Goal: Task Accomplishment & Management: Complete application form

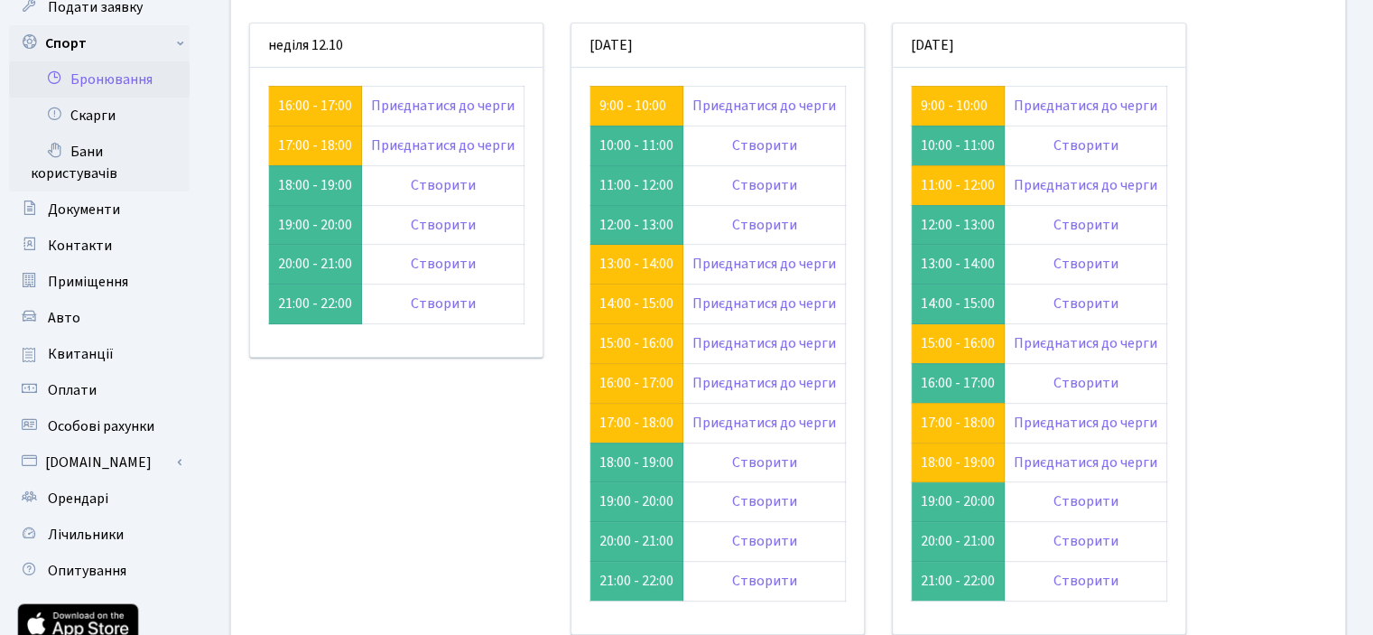
scroll to position [181, 0]
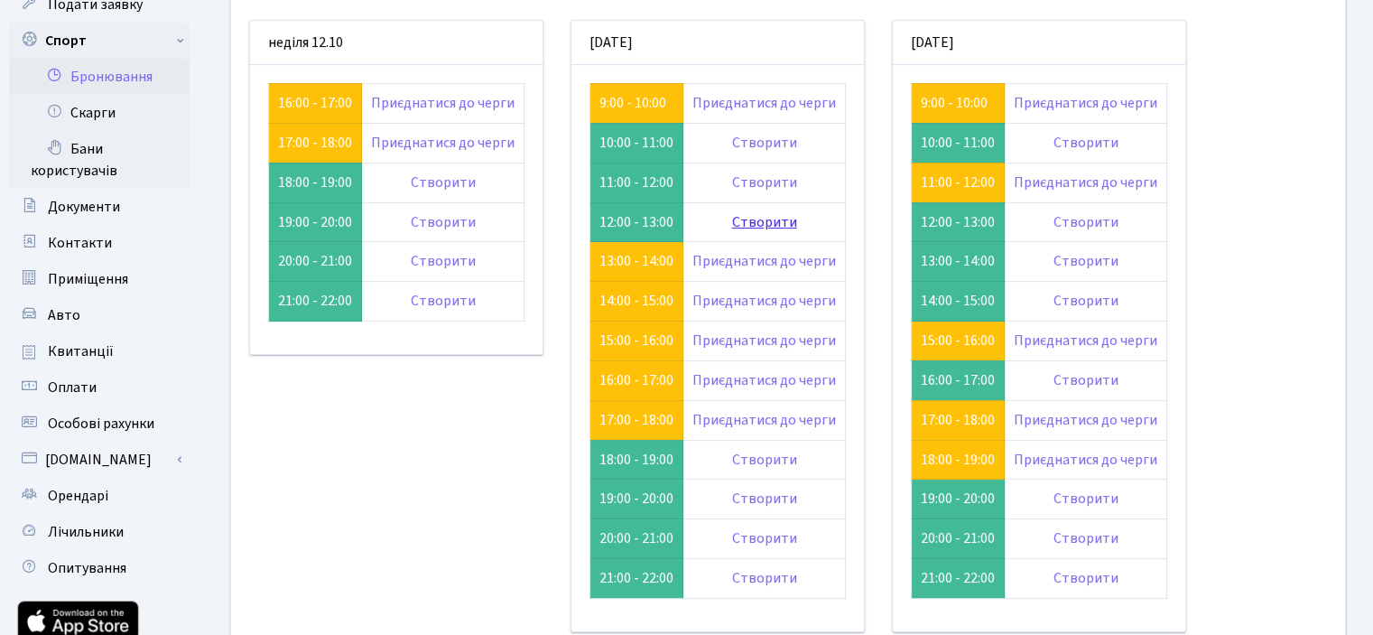
click at [766, 222] on link "Створити" at bounding box center [764, 222] width 65 height 20
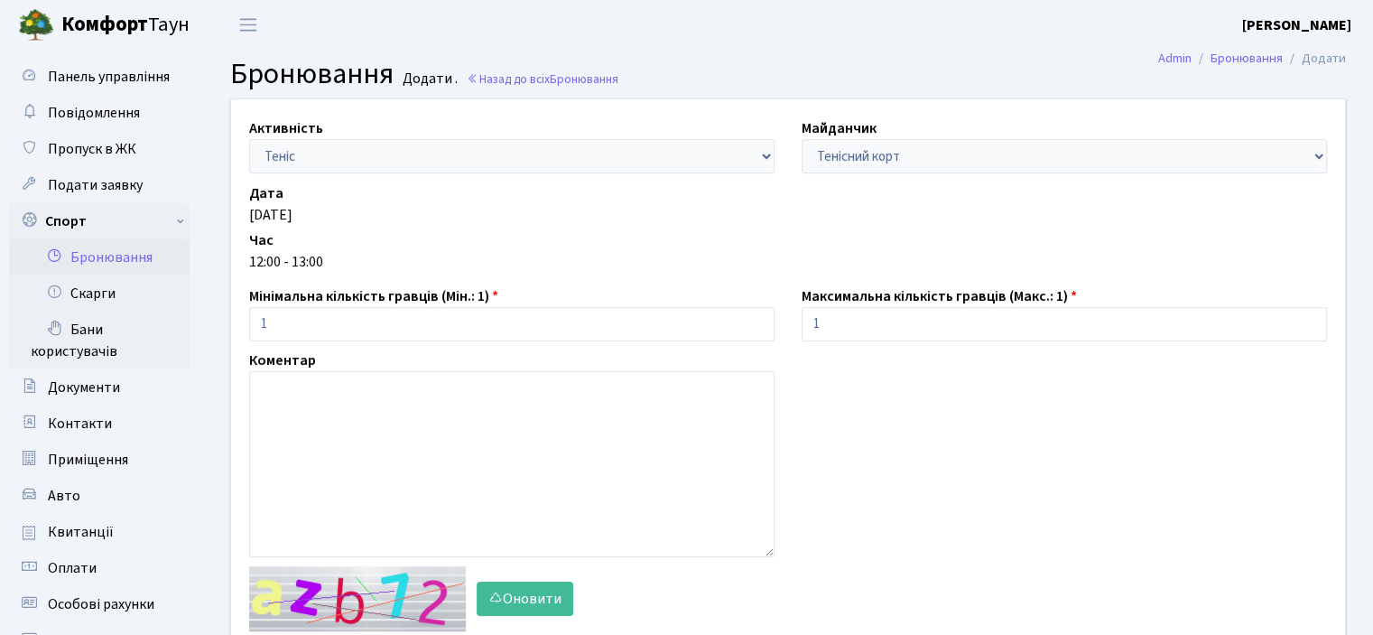
scroll to position [271, 0]
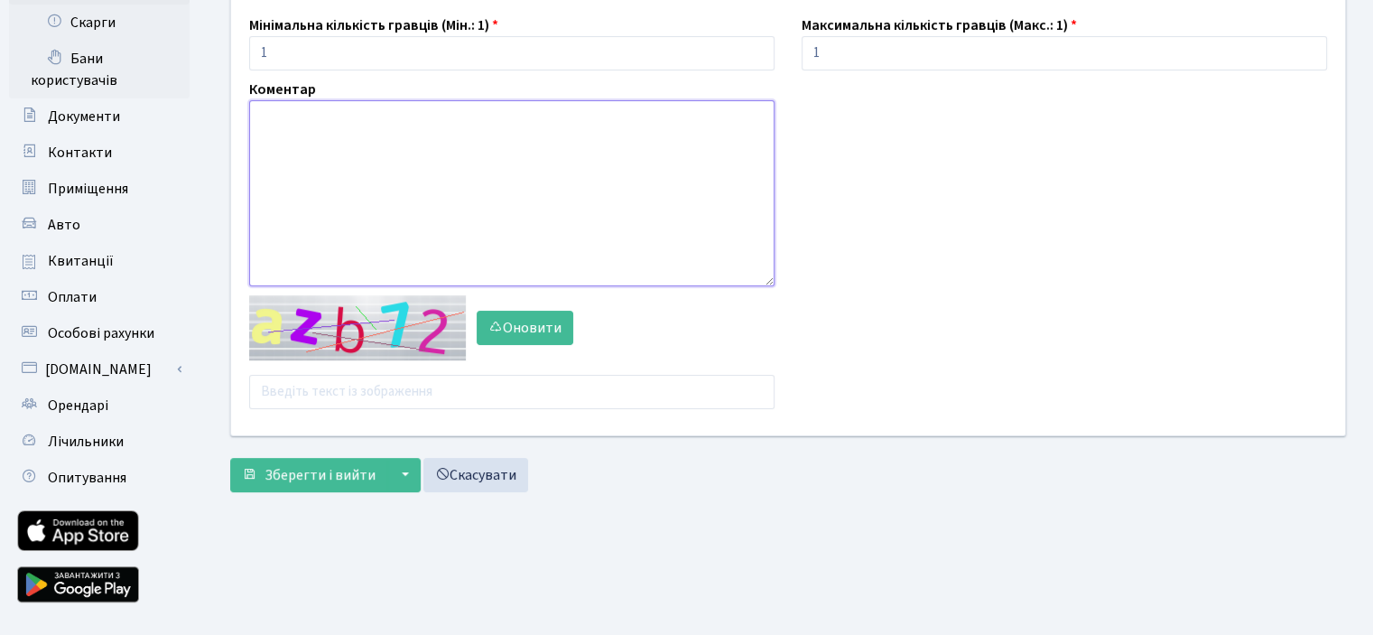
click at [276, 151] on textarea at bounding box center [511, 193] width 525 height 186
click at [317, 404] on input "text" at bounding box center [511, 392] width 525 height 34
type input "zppry"
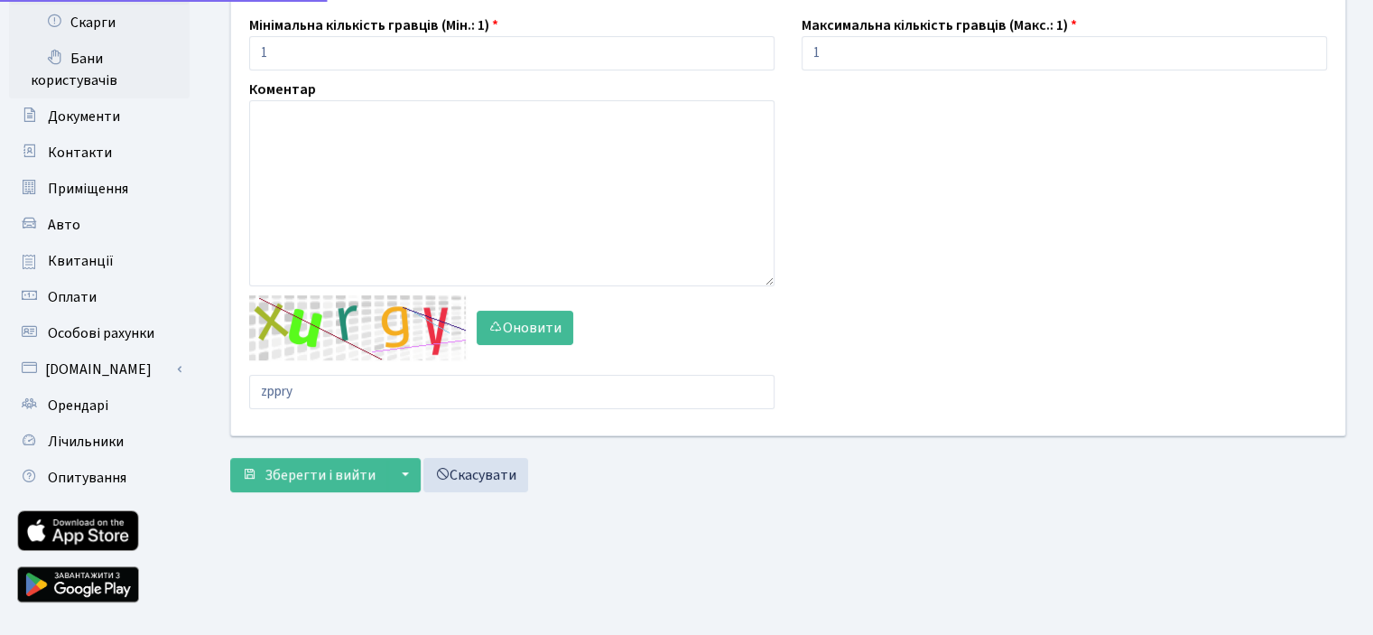
click at [305, 471] on main "Admin Бронювання Додати Бронювання Додати . Назад до всіх Бронювання Активність…" at bounding box center [788, 203] width 1170 height 848
drag, startPoint x: 329, startPoint y: 385, endPoint x: 237, endPoint y: 393, distance: 91.5
click at [237, 393] on div "Оновити zppry" at bounding box center [512, 352] width 553 height 114
type input "tu2z8"
click at [306, 483] on span "Зберегти і вийти" at bounding box center [320, 475] width 111 height 20
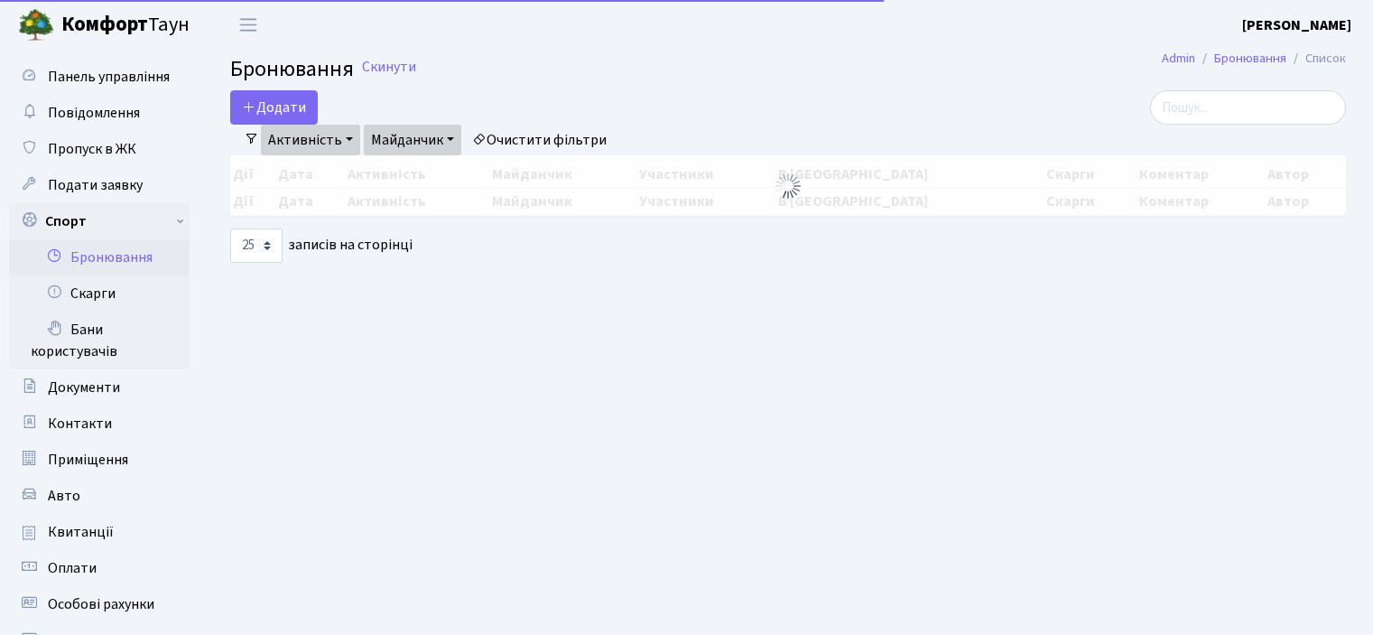
select select "25"
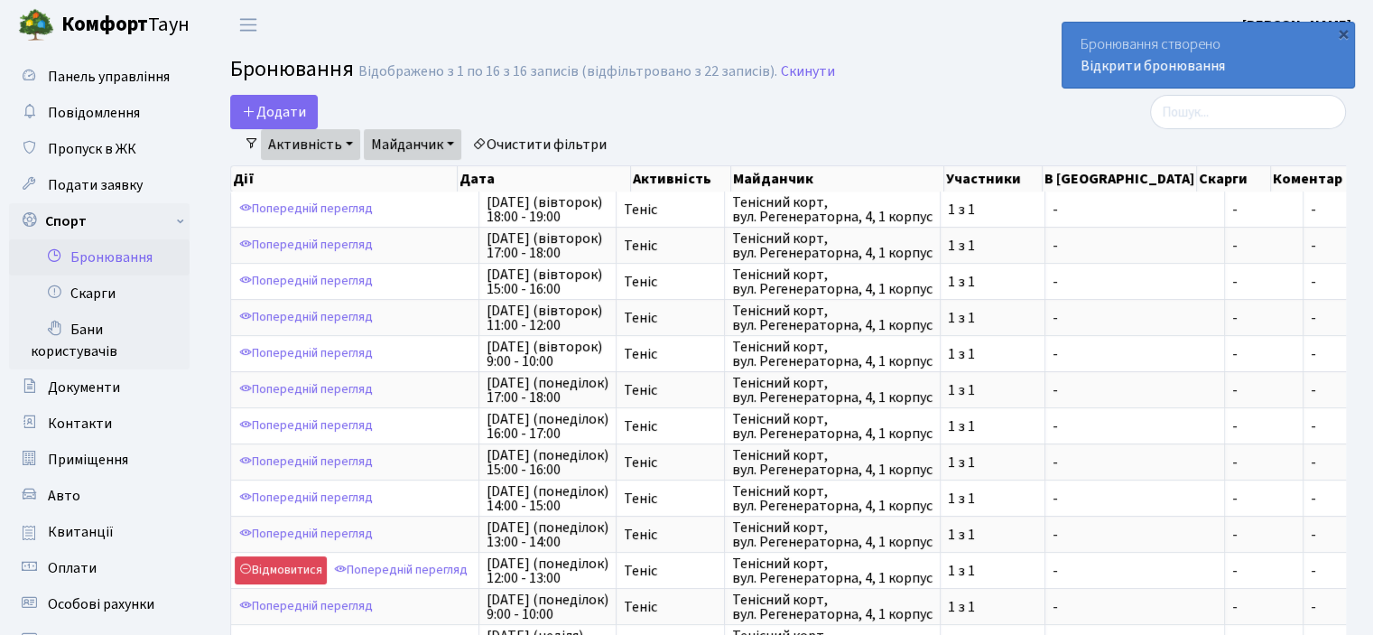
click at [294, 139] on link "Активність" at bounding box center [310, 144] width 99 height 31
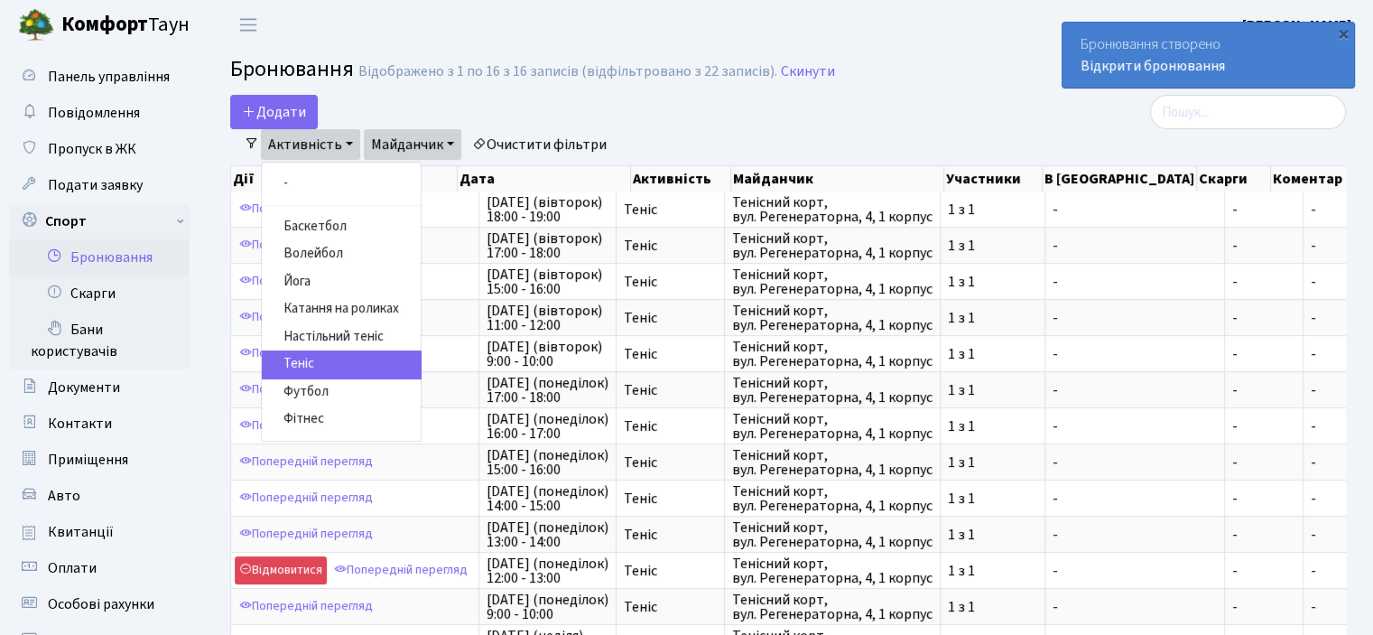
click at [332, 362] on link "Теніс" at bounding box center [341, 364] width 159 height 28
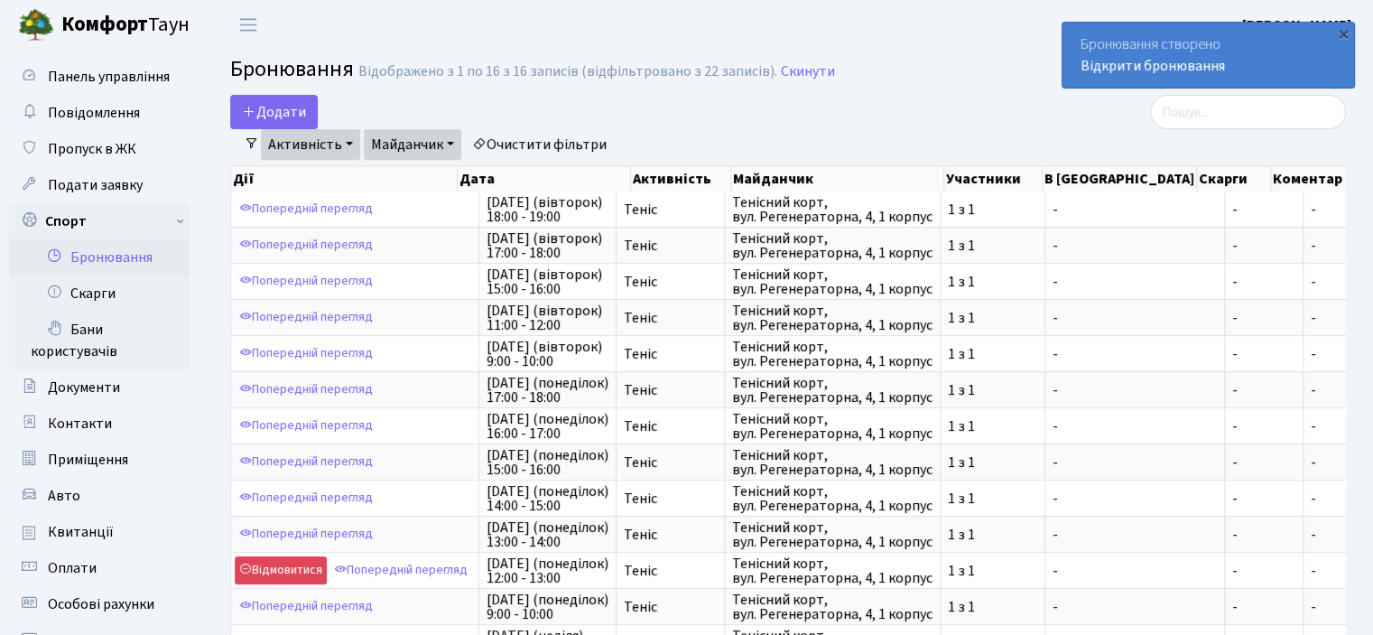
click at [404, 147] on link "Майданчик" at bounding box center [413, 144] width 98 height 31
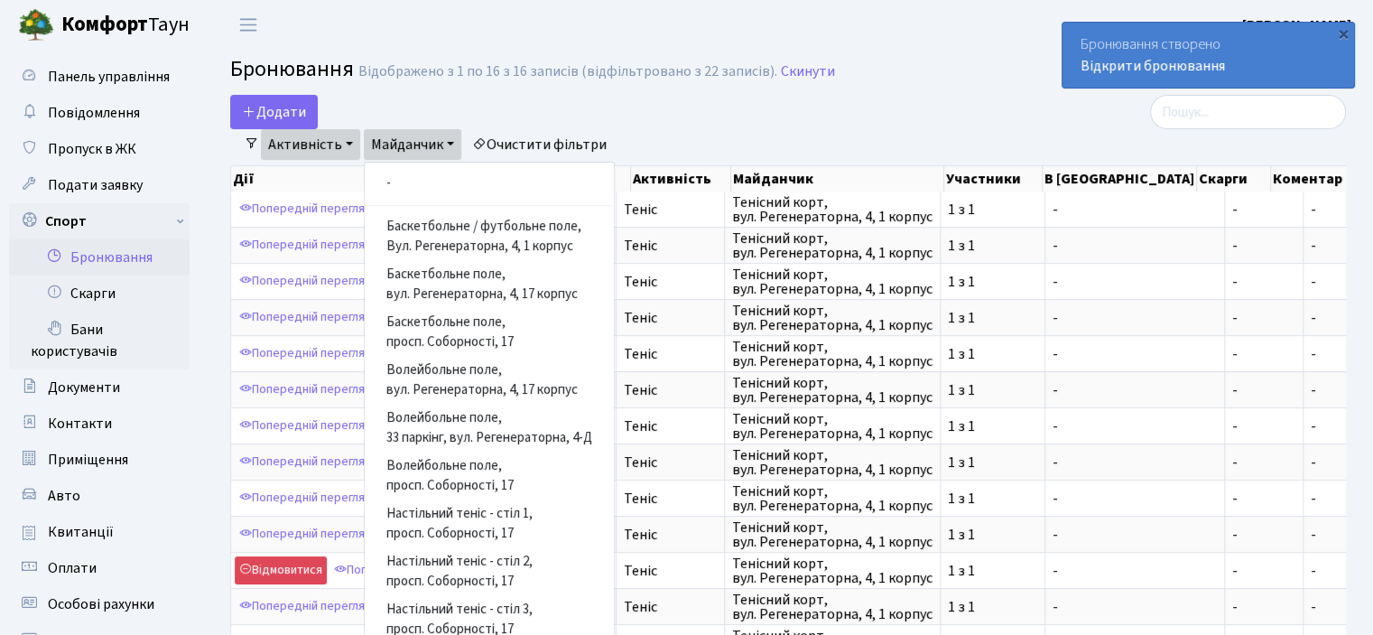
click at [315, 144] on link "Активність" at bounding box center [310, 144] width 99 height 31
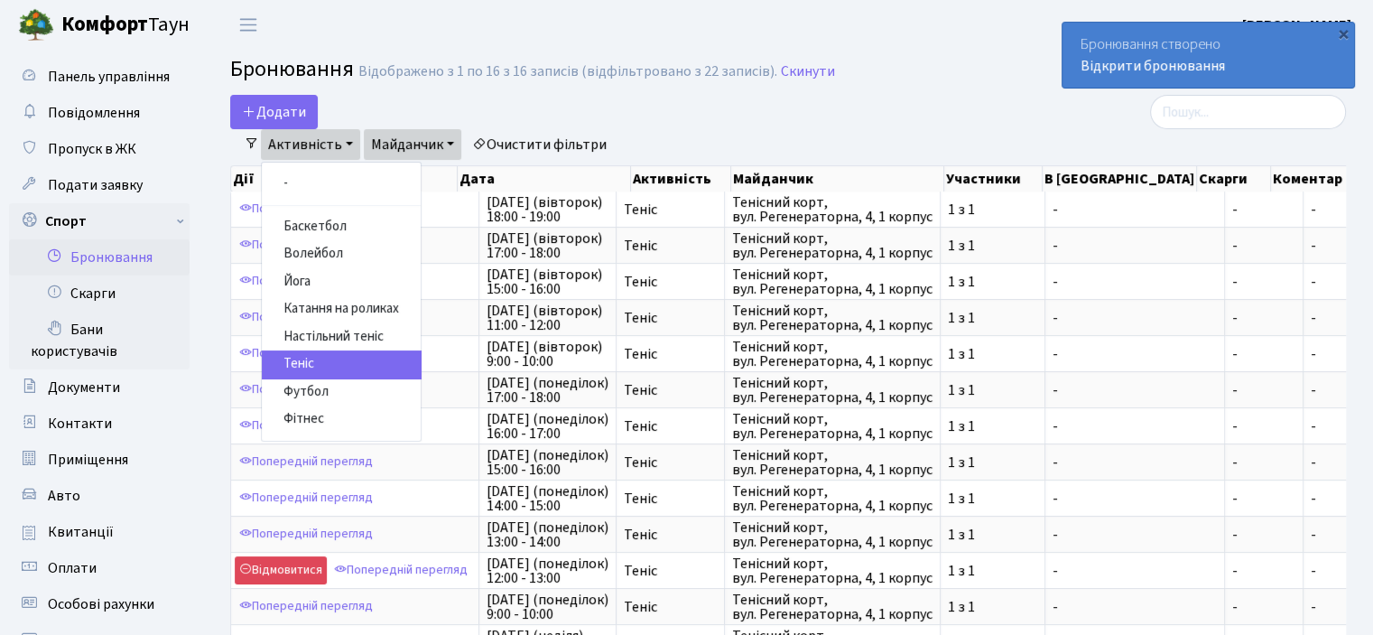
drag, startPoint x: 420, startPoint y: 119, endPoint x: 420, endPoint y: 135, distance: 16.3
click at [420, 134] on div "Додати Активність Баскетбол Волейбол Йога Катання на роликах Настільний теніс Т…" at bounding box center [788, 470] width 1143 height 751
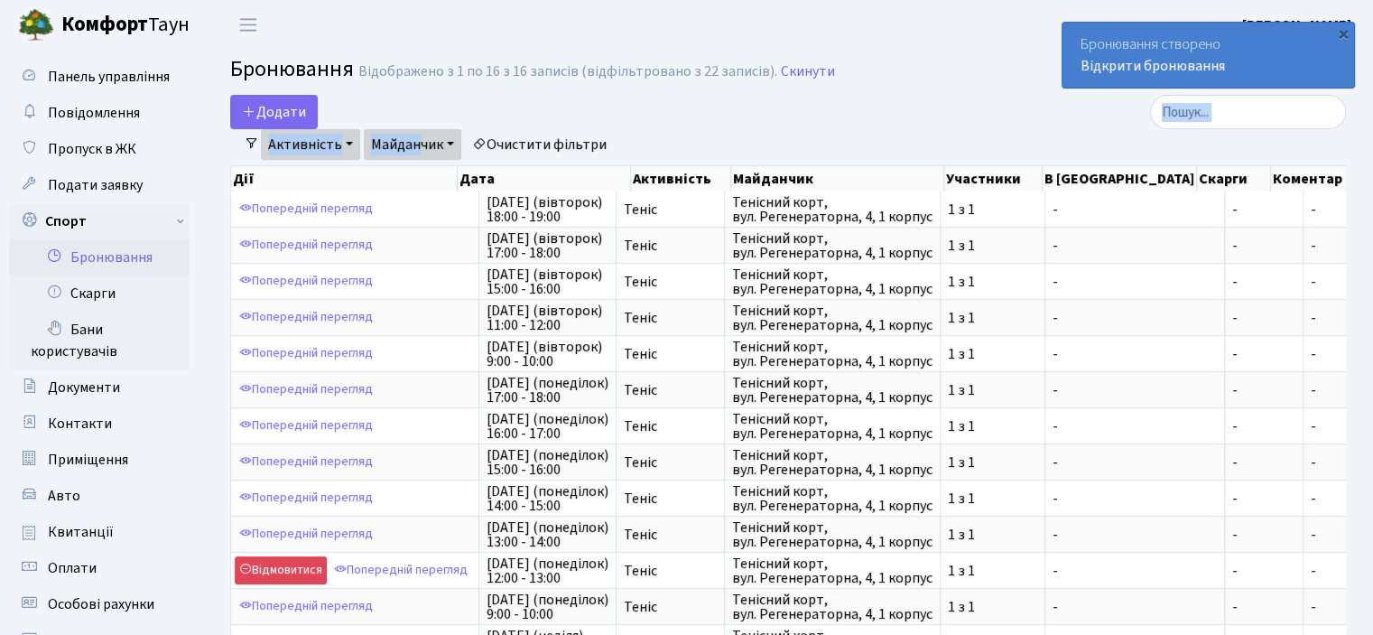
click at [421, 138] on link "Майданчик" at bounding box center [413, 144] width 98 height 31
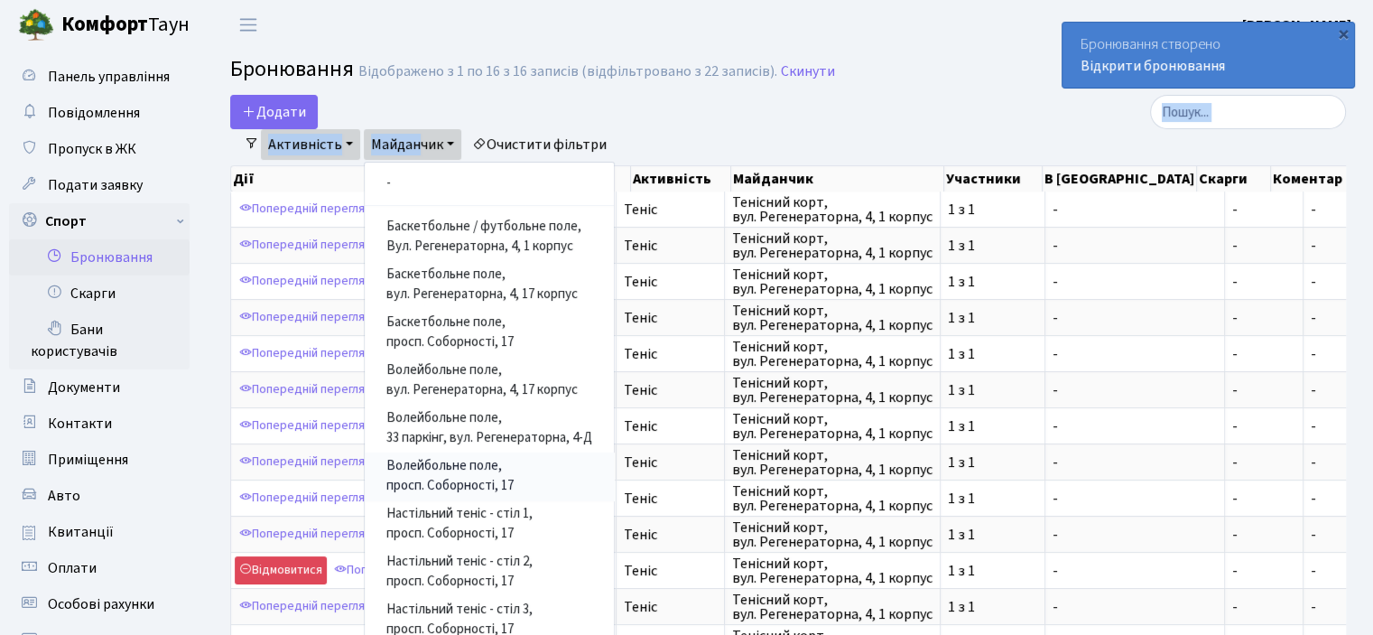
scroll to position [308, 0]
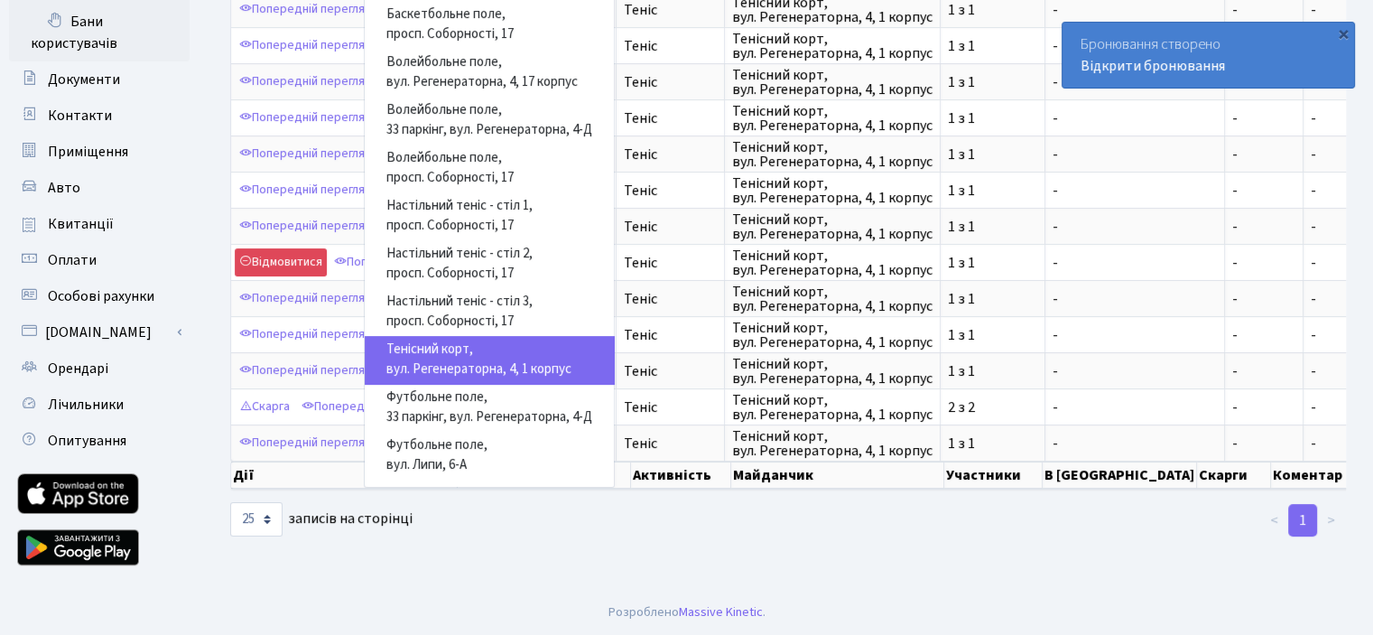
click at [455, 372] on link "Тенісний корт, вул. Регенераторна, 4, 1 корпус" at bounding box center [489, 360] width 249 height 48
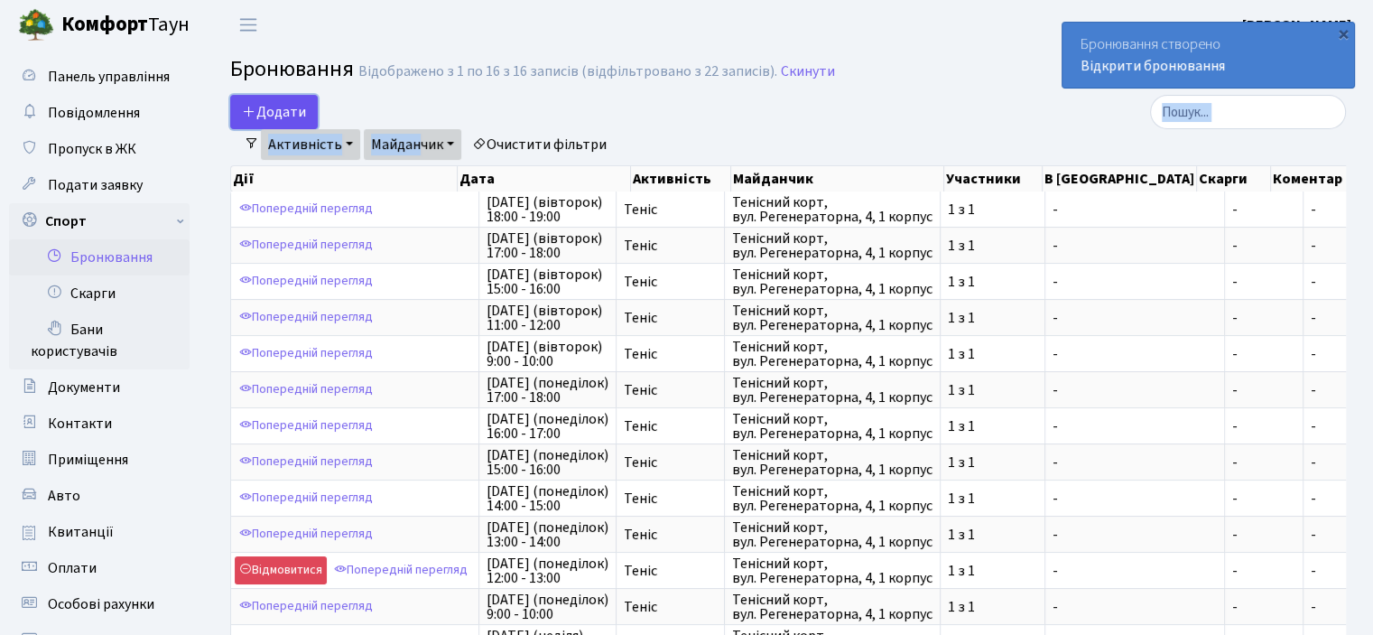
click at [256, 107] on button "Додати" at bounding box center [274, 112] width 88 height 34
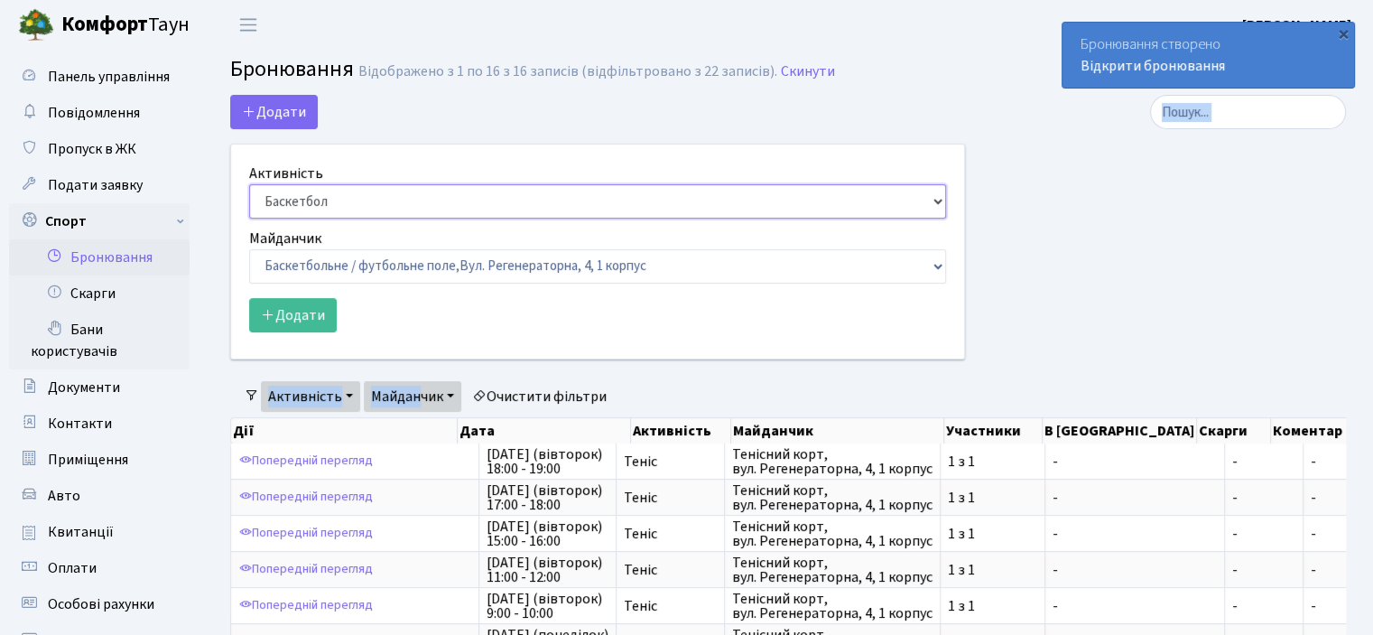
click at [321, 210] on select "Баскетбол Волейбол Йога Катання на роликах Настільний теніс Теніс Футбол Фітнес" at bounding box center [597, 201] width 697 height 34
select select "1"
click at [249, 184] on select "Баскетбол Волейбол Йога Катання на роликах Настільний теніс Теніс Футбол Фітнес" at bounding box center [597, 201] width 697 height 34
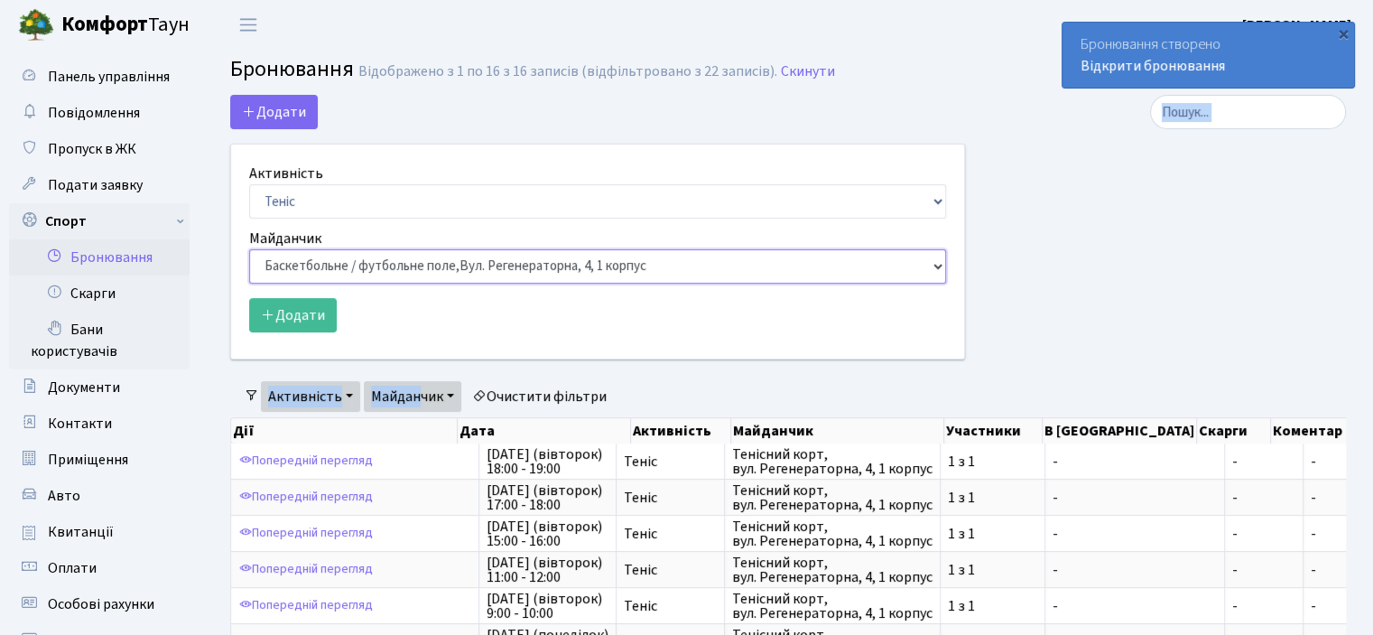
click at [330, 258] on select "Баскетбольне / футбольне поле, Вул. Регенераторна, 4, 1 корпус Баскетбольне пол…" at bounding box center [597, 266] width 697 height 34
select select "1"
click at [249, 249] on select "Баскетбольне / футбольне поле, Вул. Регенераторна, 4, 1 корпус Баскетбольне пол…" at bounding box center [597, 266] width 697 height 34
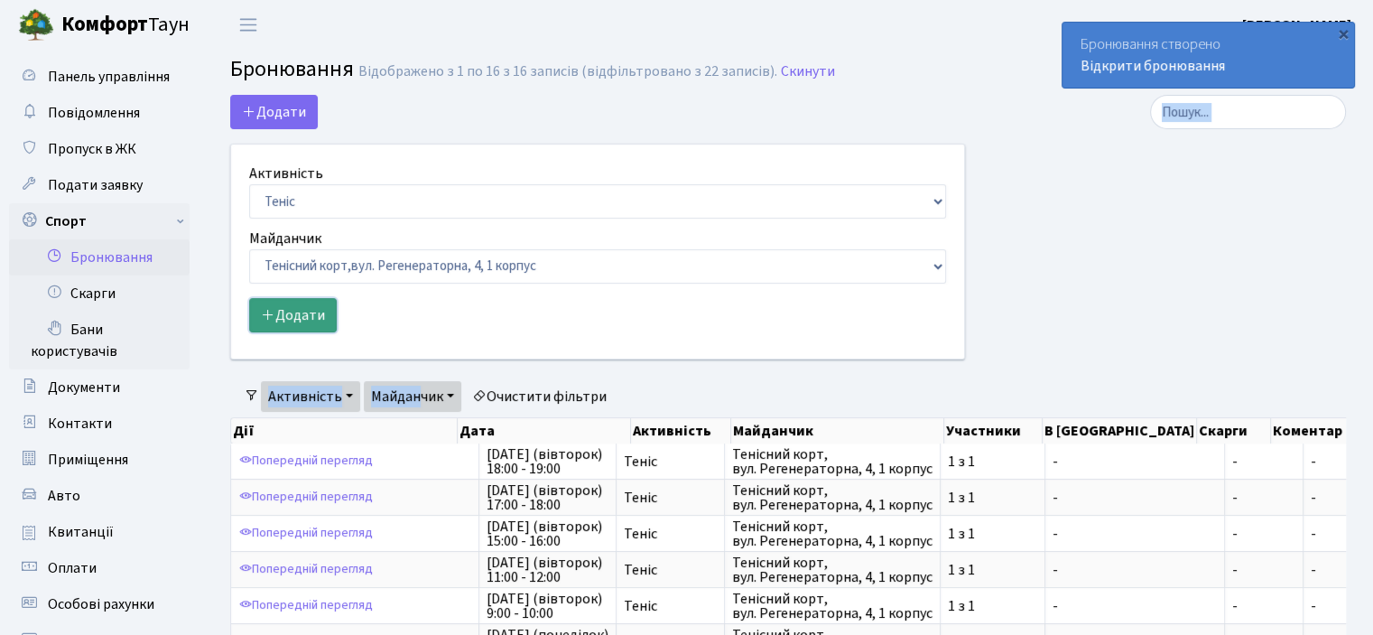
click at [287, 319] on button "Додати" at bounding box center [293, 315] width 88 height 34
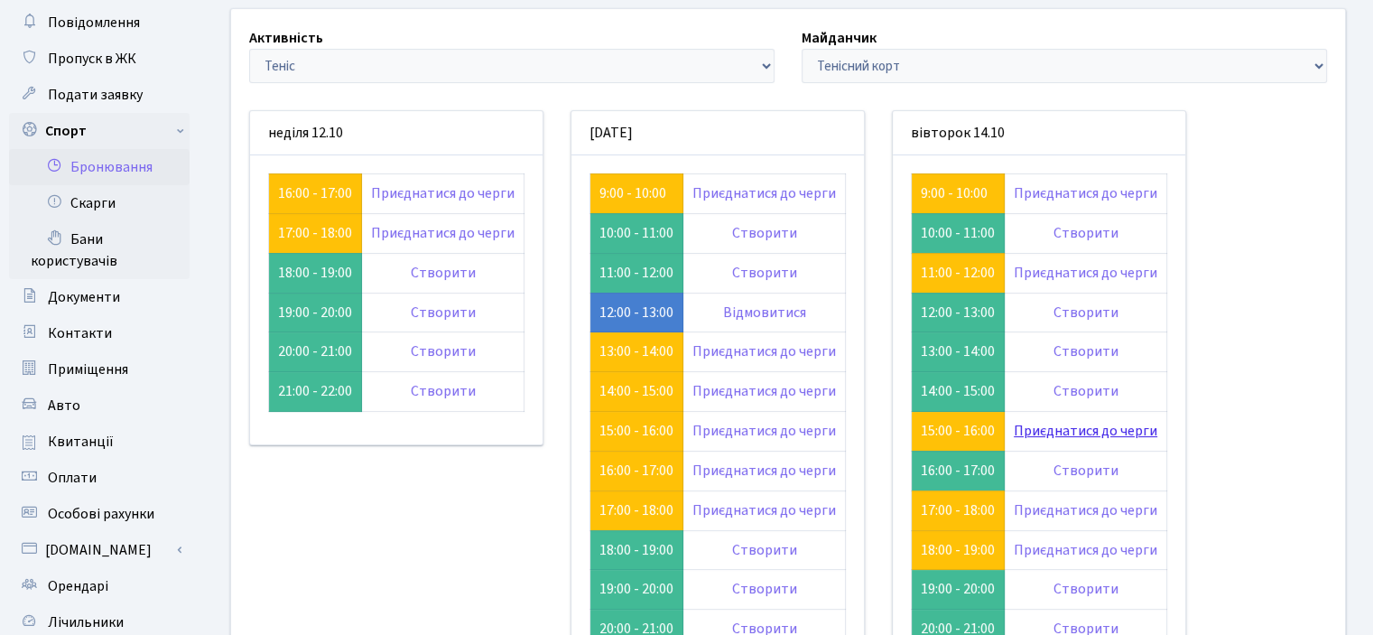
scroll to position [181, 0]
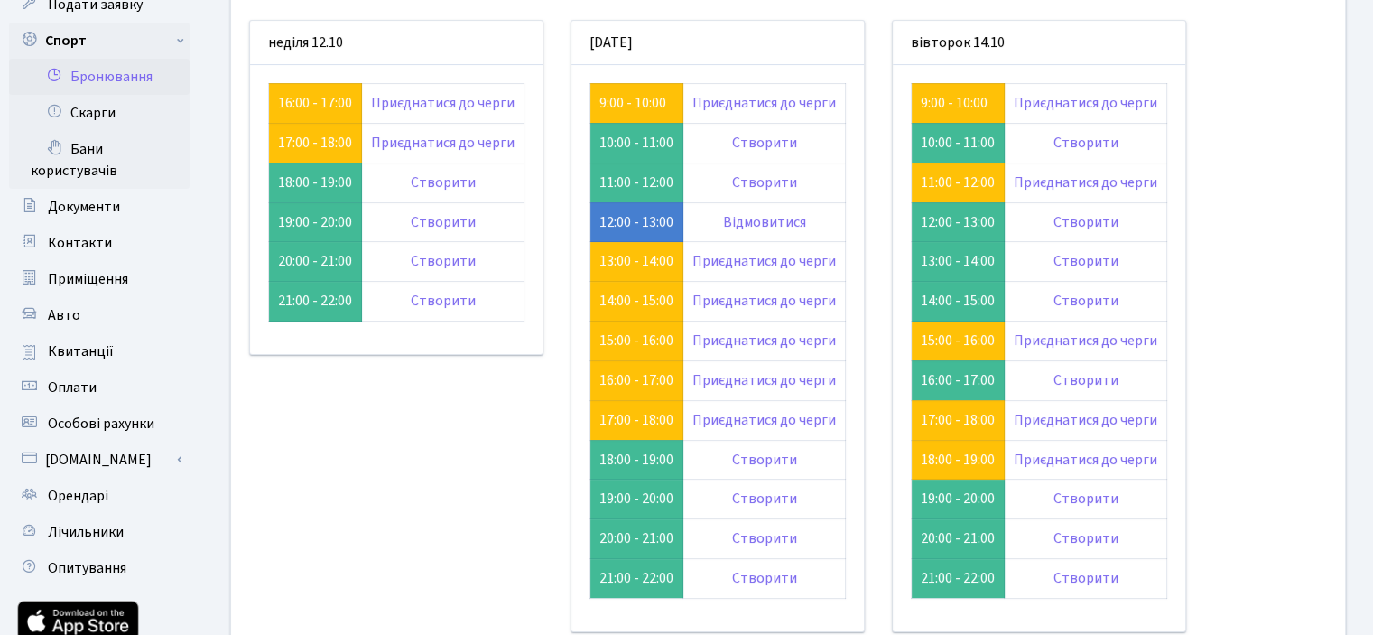
click at [417, 483] on div "неділя 12.10" at bounding box center [396, 337] width 321 height 634
click at [334, 414] on div "неділя 12.10" at bounding box center [396, 337] width 321 height 634
click at [1087, 219] on link "Створити" at bounding box center [1086, 222] width 65 height 20
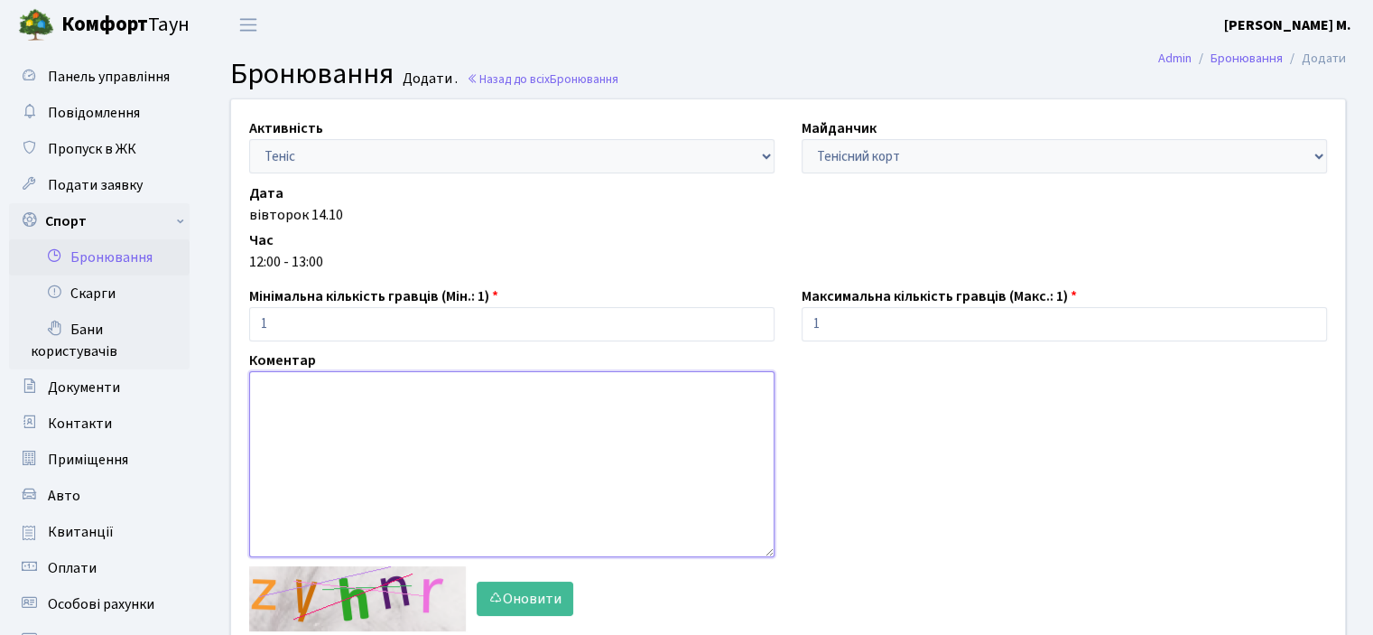
click at [465, 411] on textarea at bounding box center [511, 464] width 525 height 186
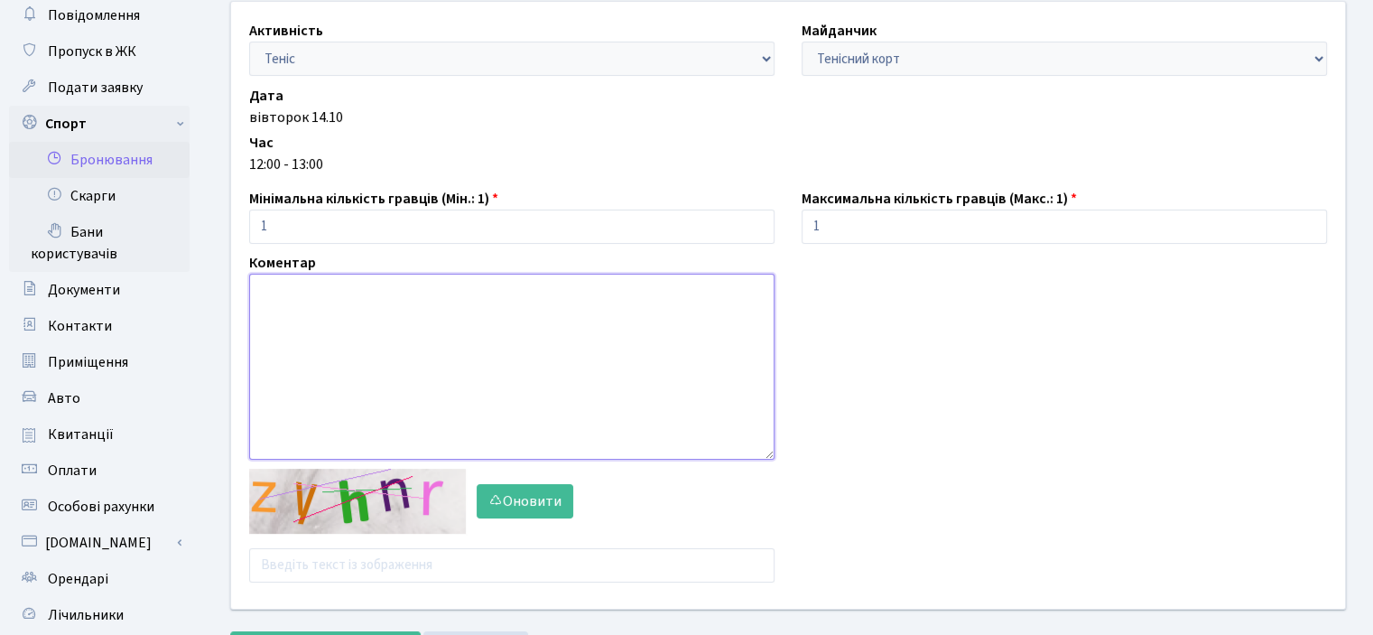
scroll to position [271, 0]
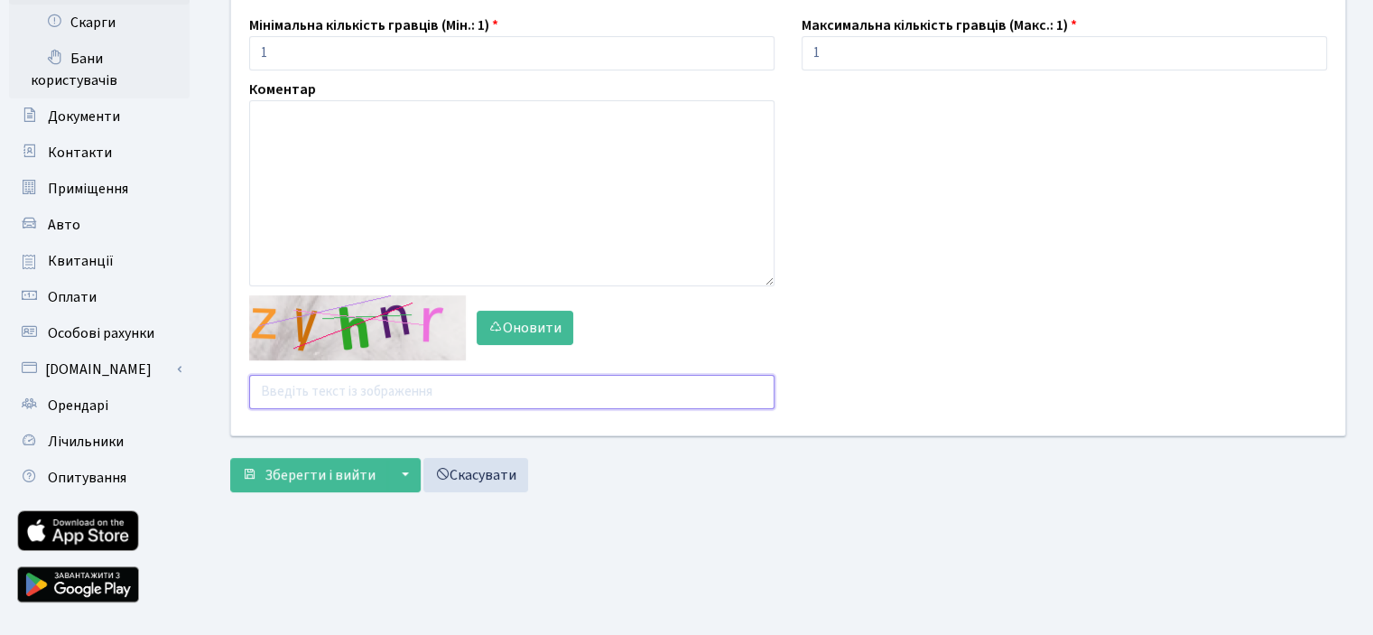
click at [342, 393] on input "text" at bounding box center [511, 392] width 525 height 34
type input "dnbbt"
click at [289, 483] on span "Зберегти і вийти" at bounding box center [320, 475] width 111 height 20
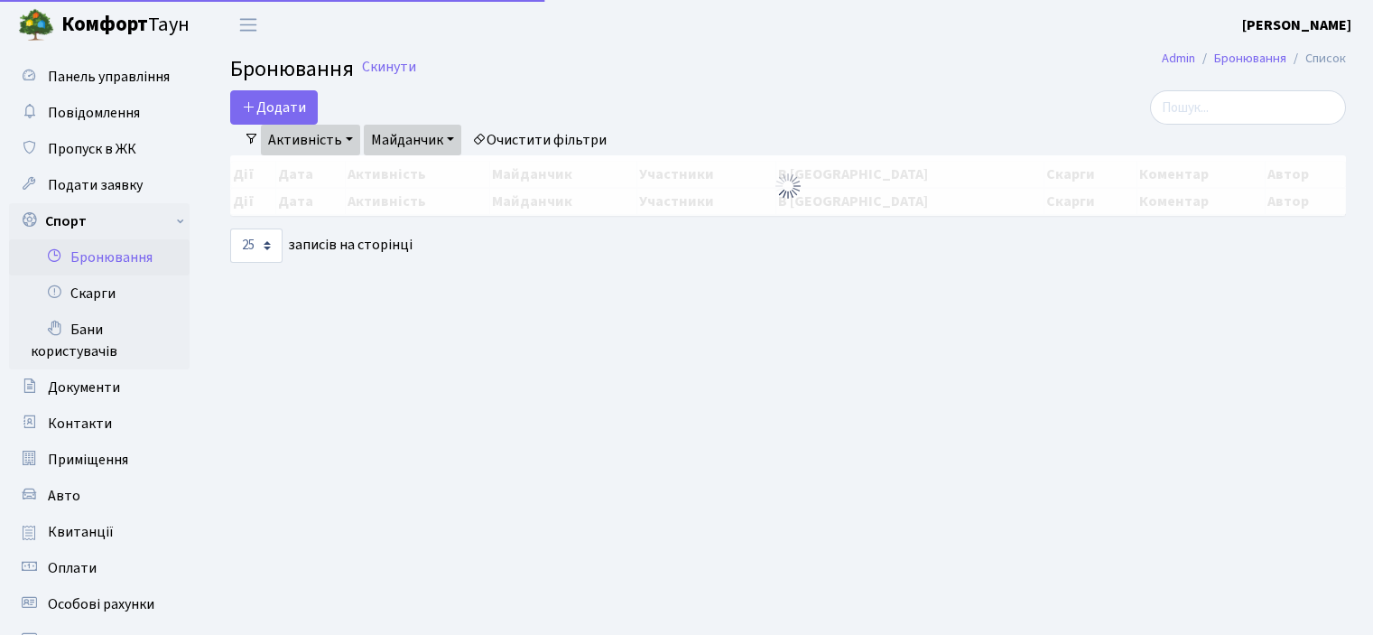
select select "25"
